Goal: Find contact information: Find contact information

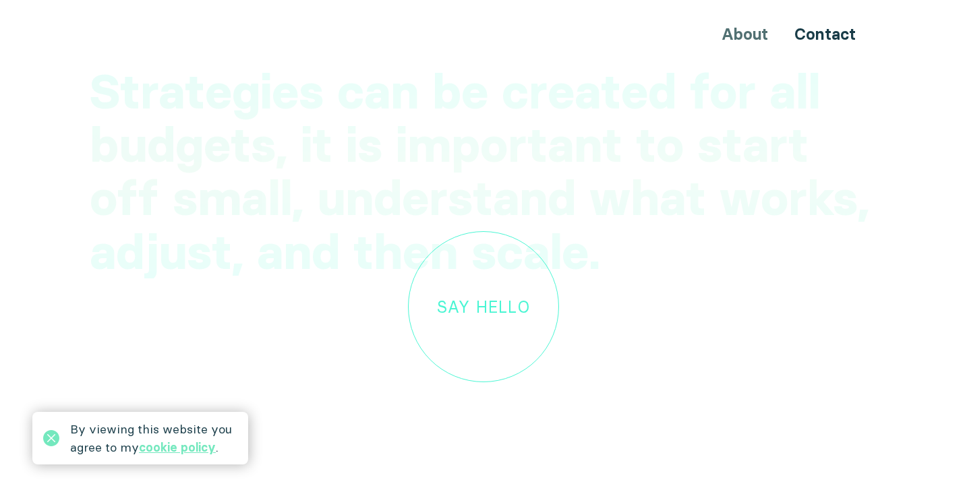
scroll to position [3822, 0]
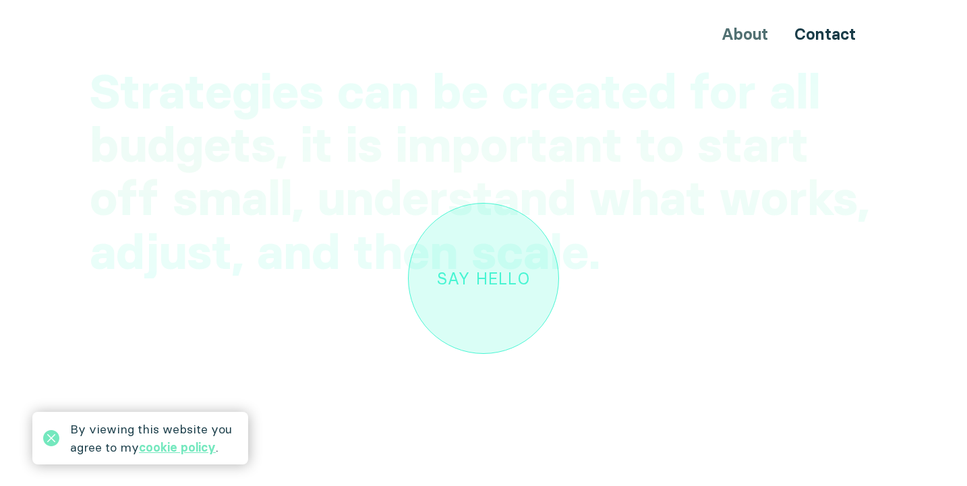
click at [505, 280] on link "Say hello" at bounding box center [483, 278] width 151 height 151
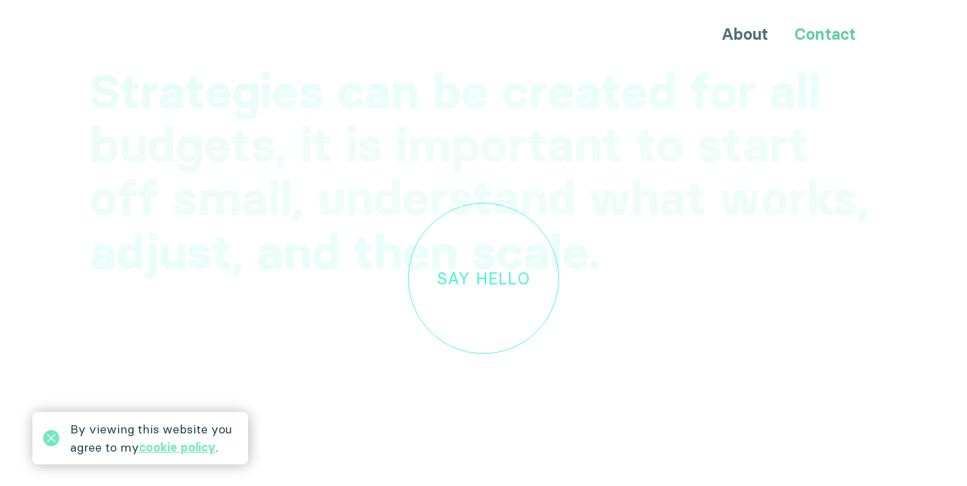
click at [823, 40] on link "Contact" at bounding box center [824, 34] width 61 height 20
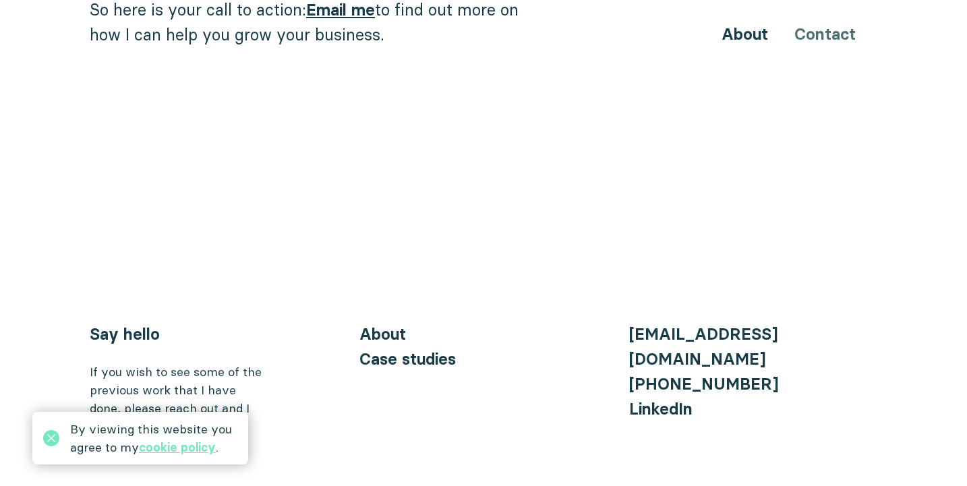
scroll to position [1516, 0]
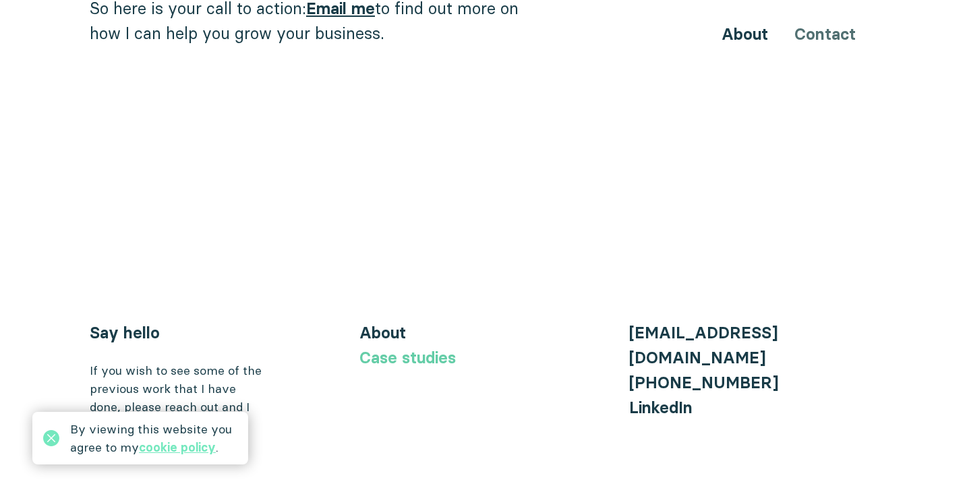
click at [442, 348] on link "Case studies" at bounding box center [407, 358] width 96 height 20
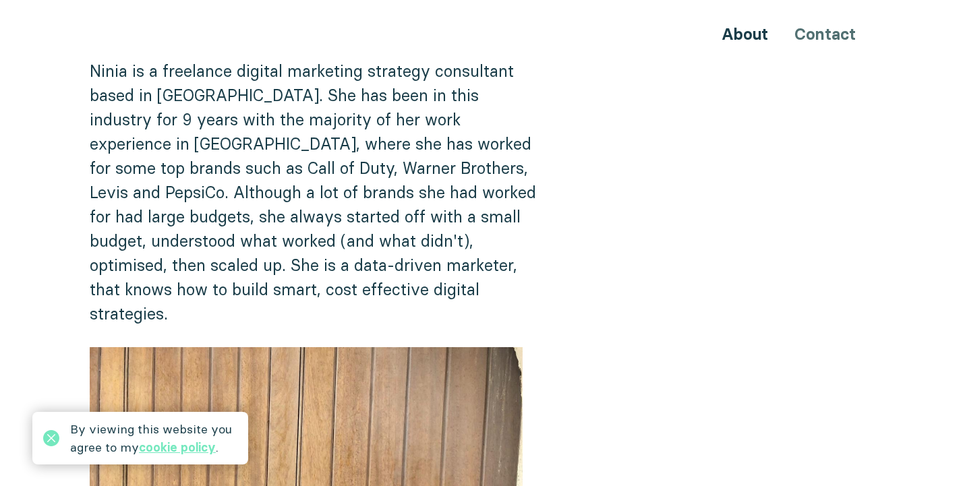
scroll to position [0, 0]
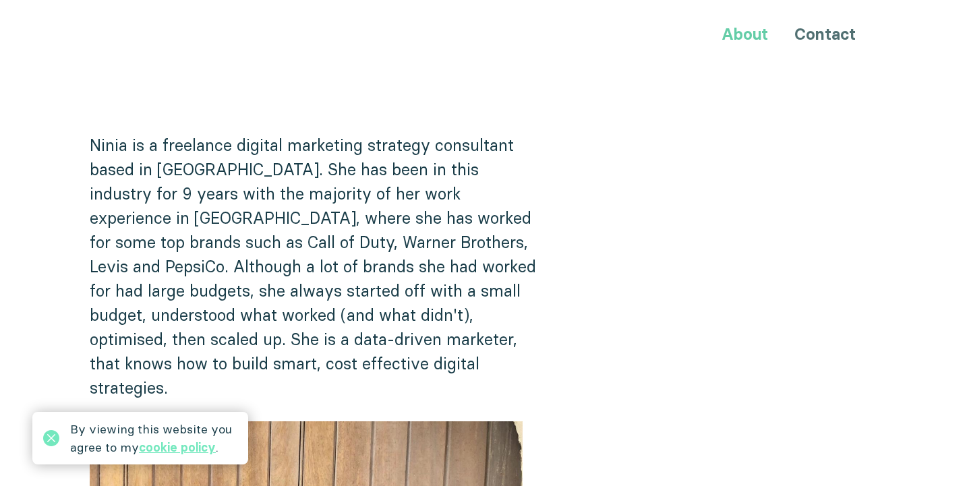
click at [746, 35] on link "About" at bounding box center [744, 34] width 47 height 20
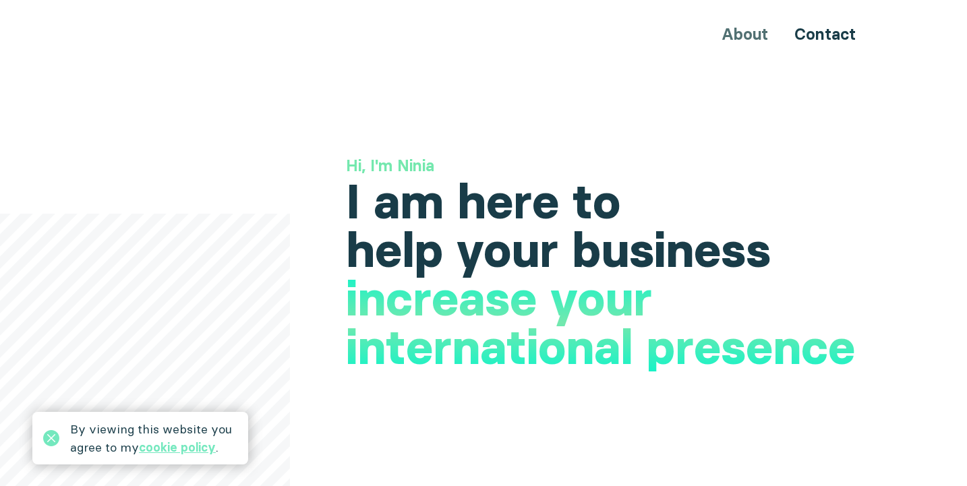
click at [746, 35] on div "About Contact" at bounding box center [483, 34] width 809 height 25
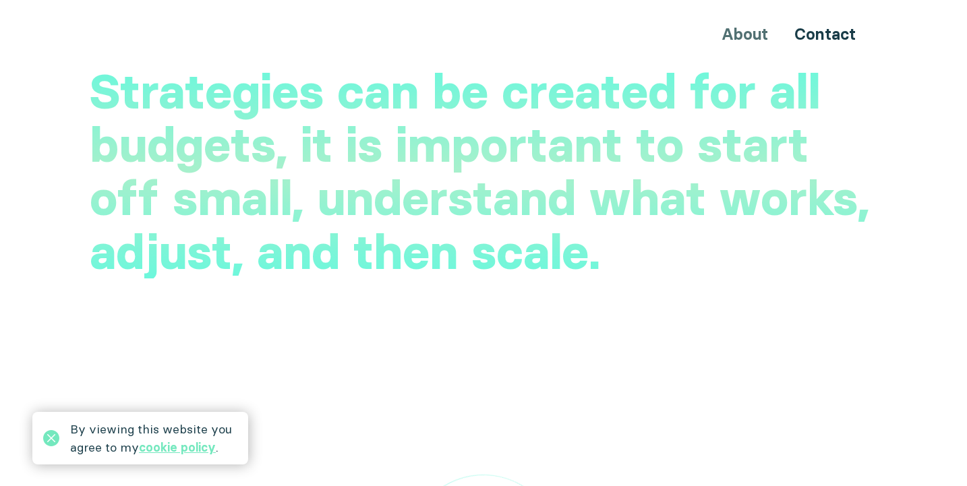
scroll to position [3567, 0]
